Goal: Task Accomplishment & Management: Understand process/instructions

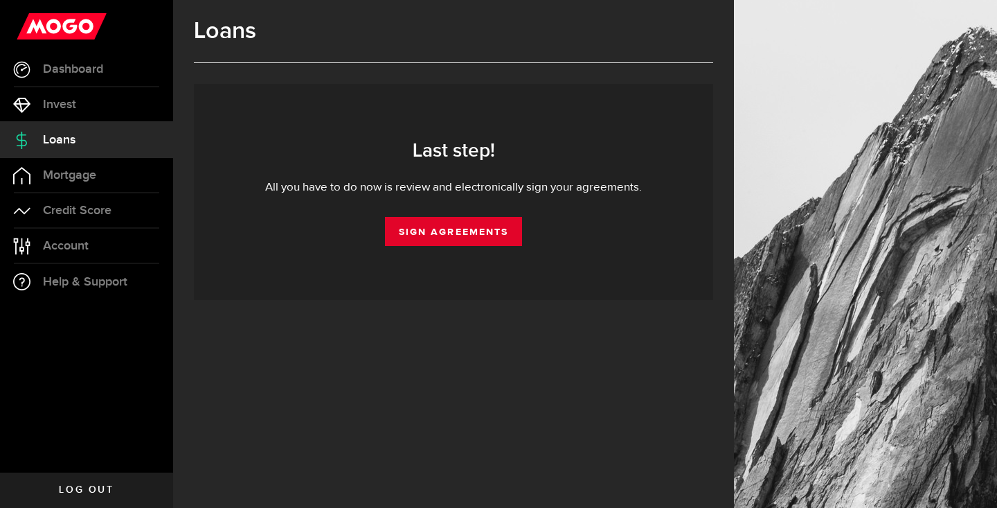
click at [447, 240] on link "Sign Agreements" at bounding box center [453, 231] width 137 height 29
click at [454, 234] on link "Sign Agreements" at bounding box center [453, 231] width 137 height 29
click at [565, 188] on div "All you have to do now is review and electronically sign your agreements." at bounding box center [454, 187] width 478 height 17
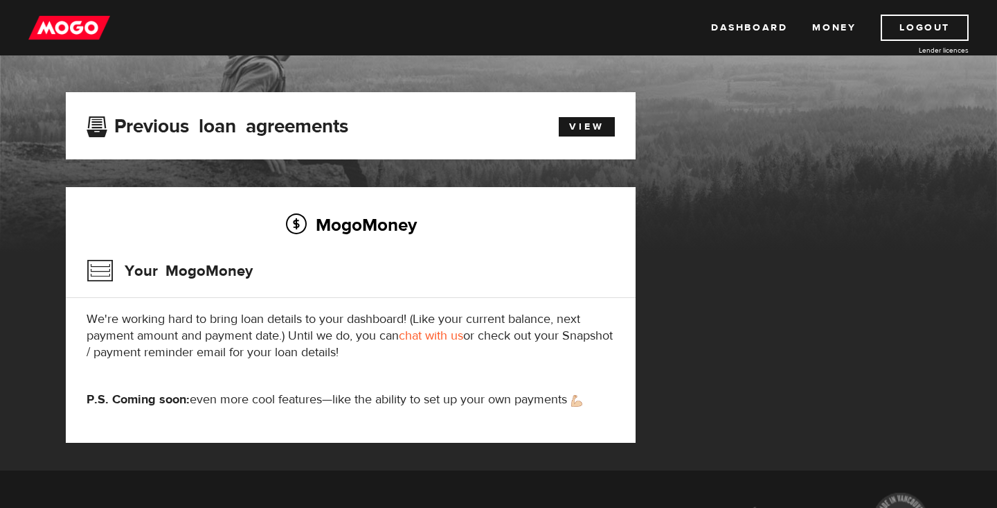
scroll to position [61, 0]
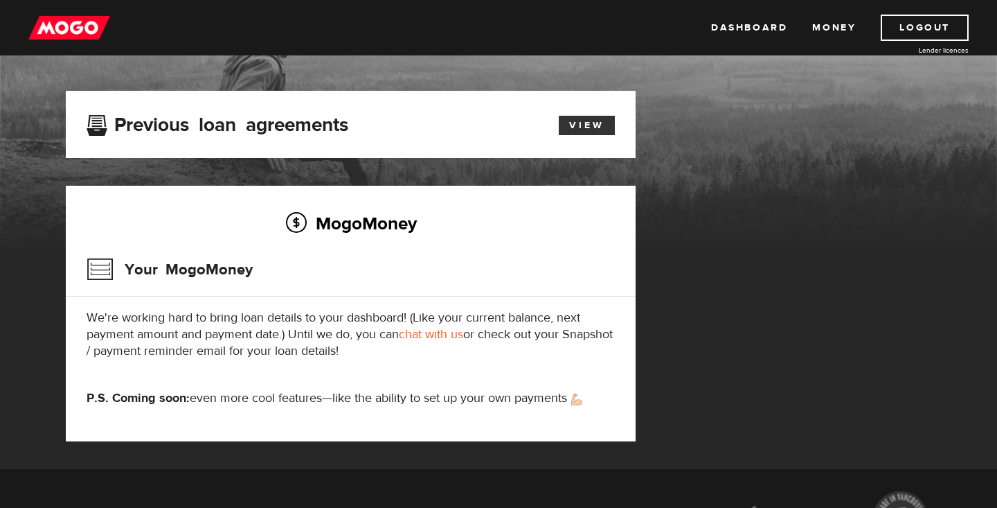
click at [583, 118] on link "View" at bounding box center [587, 125] width 56 height 19
